Goal: Navigation & Orientation: Find specific page/section

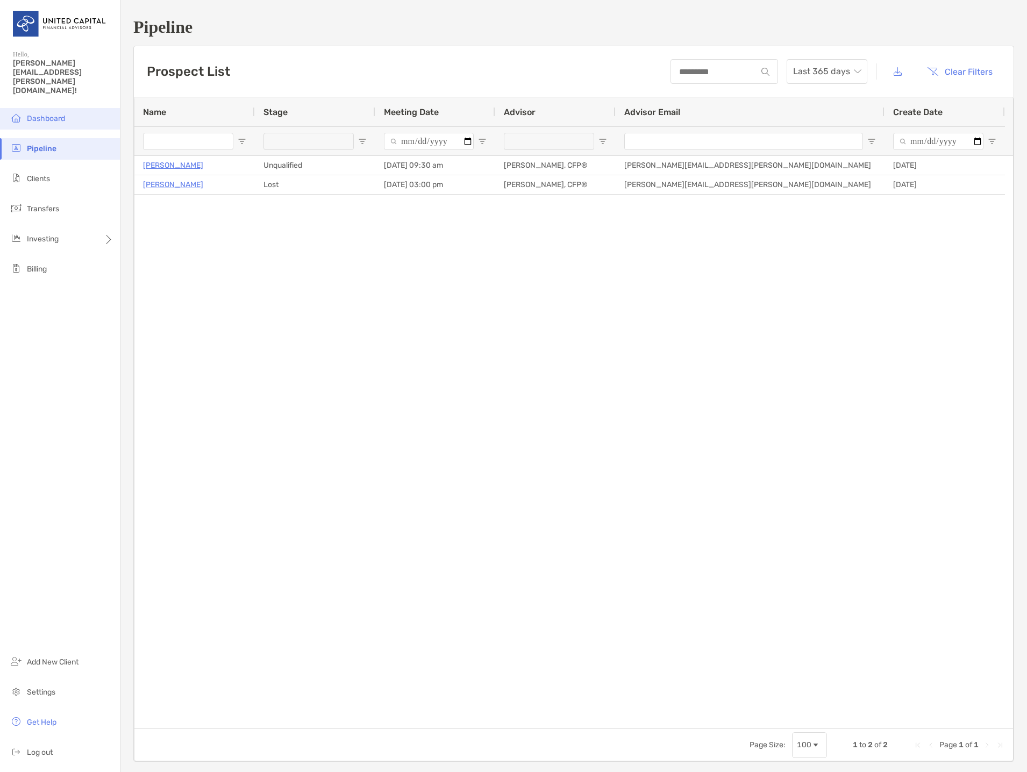
click at [59, 108] on li "Dashboard" at bounding box center [60, 118] width 120 height 21
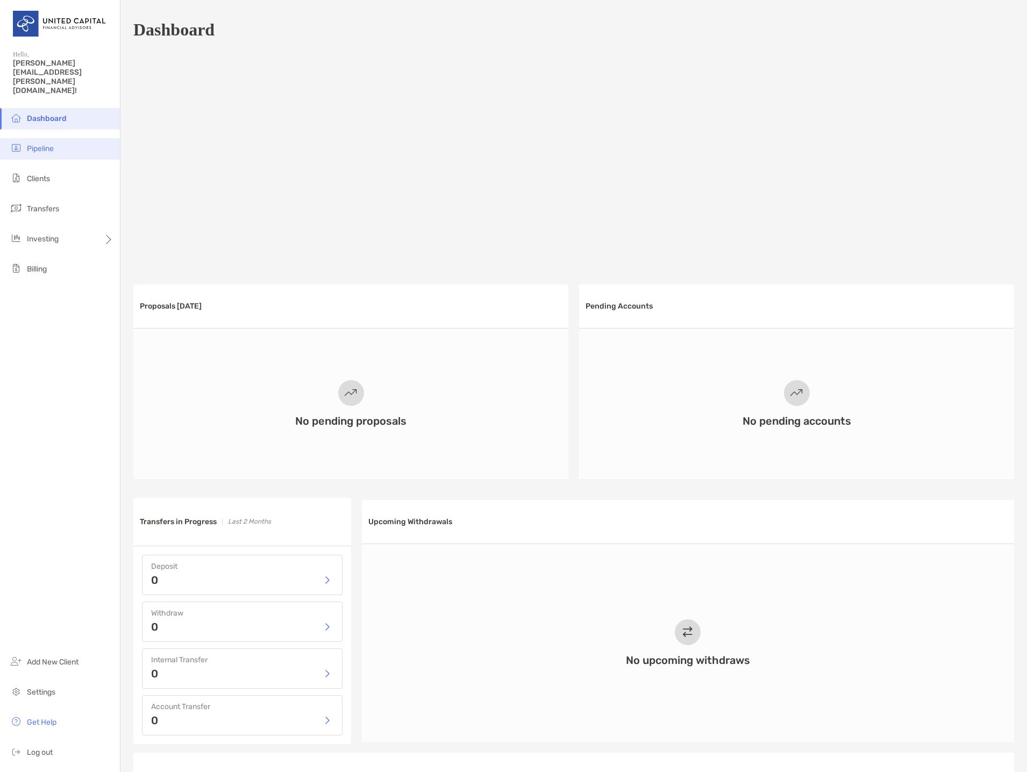
click at [42, 144] on span "Pipeline" at bounding box center [40, 148] width 27 height 9
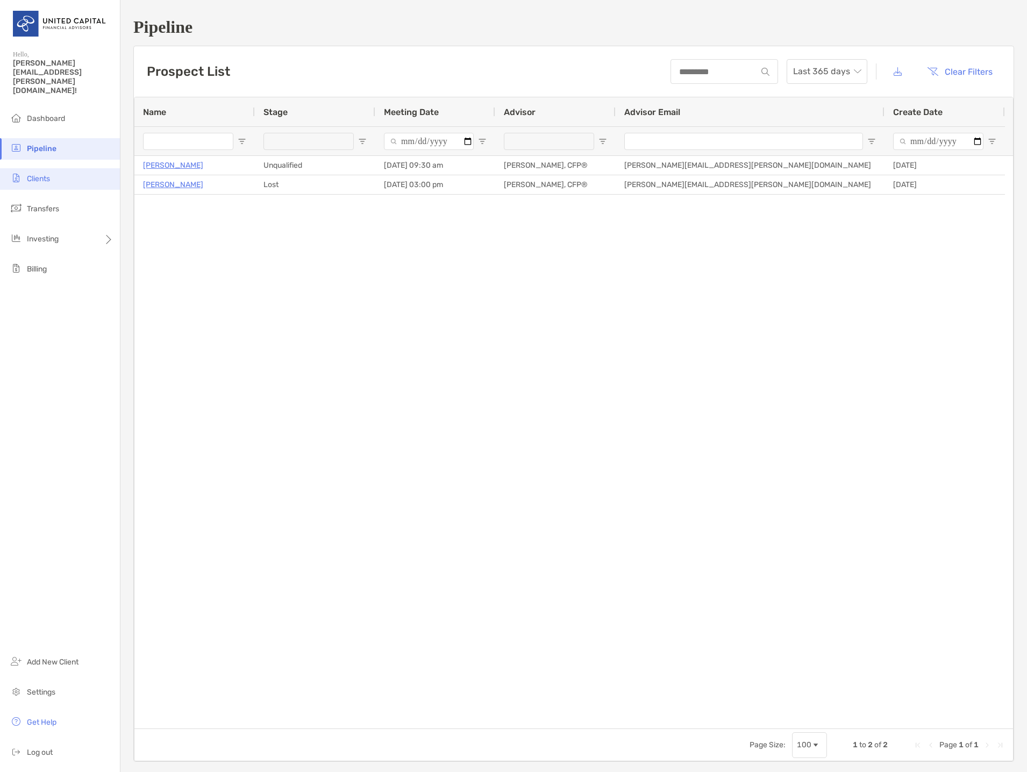
click at [58, 168] on li "Clients" at bounding box center [60, 178] width 120 height 21
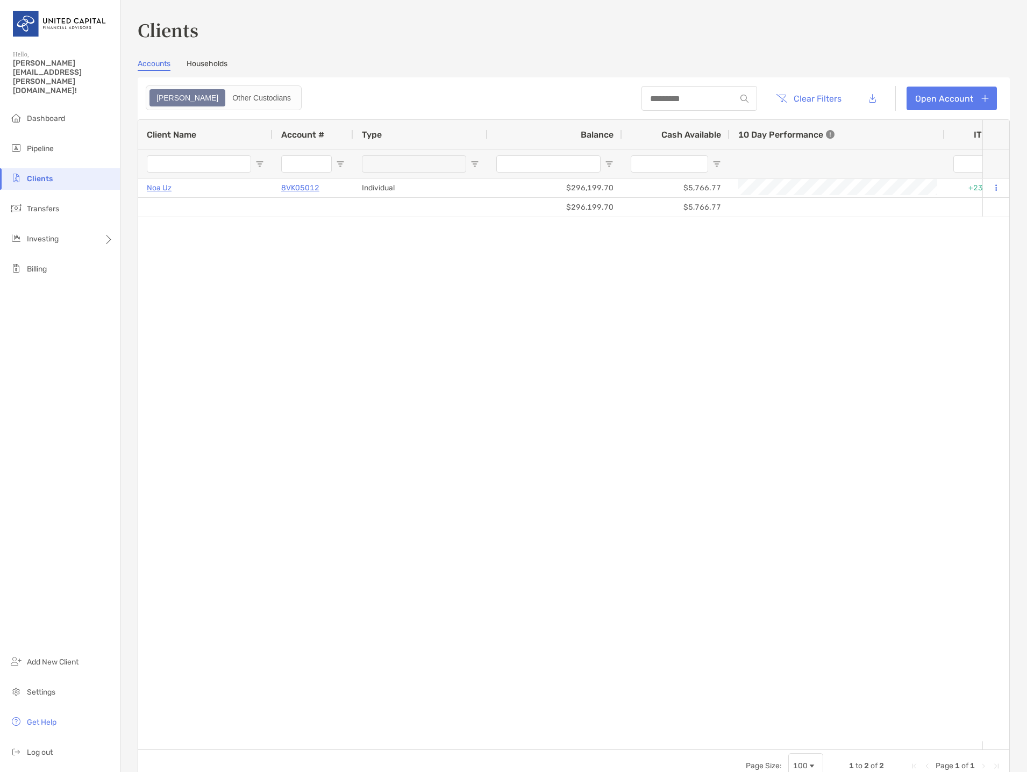
click at [194, 67] on link "Households" at bounding box center [206, 65] width 41 height 12
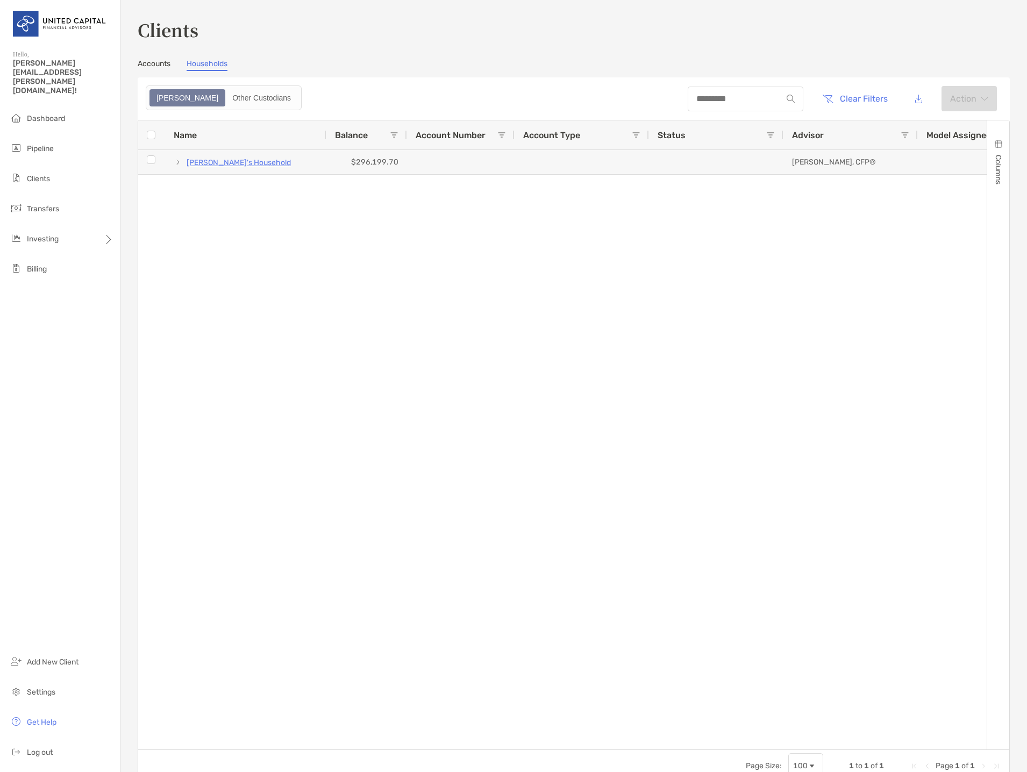
click at [151, 62] on link "Accounts" at bounding box center [154, 65] width 33 height 12
